Goal: Use online tool/utility: Utilize a website feature to perform a specific function

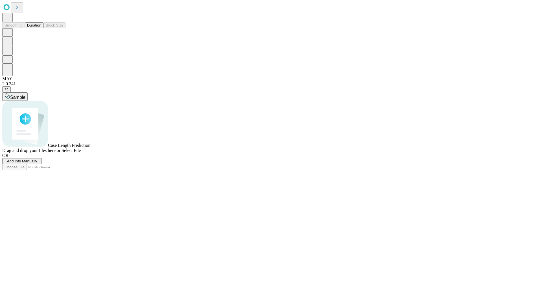
click at [41, 28] on button "Duration" at bounding box center [34, 25] width 19 height 6
click at [25, 95] on span "Sample" at bounding box center [17, 97] width 15 height 5
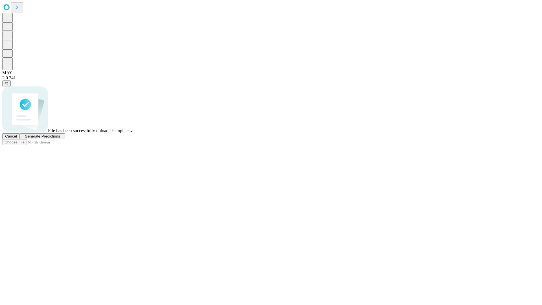
click at [60, 138] on span "Generate Predictions" at bounding box center [42, 136] width 35 height 4
